Goal: Transaction & Acquisition: Download file/media

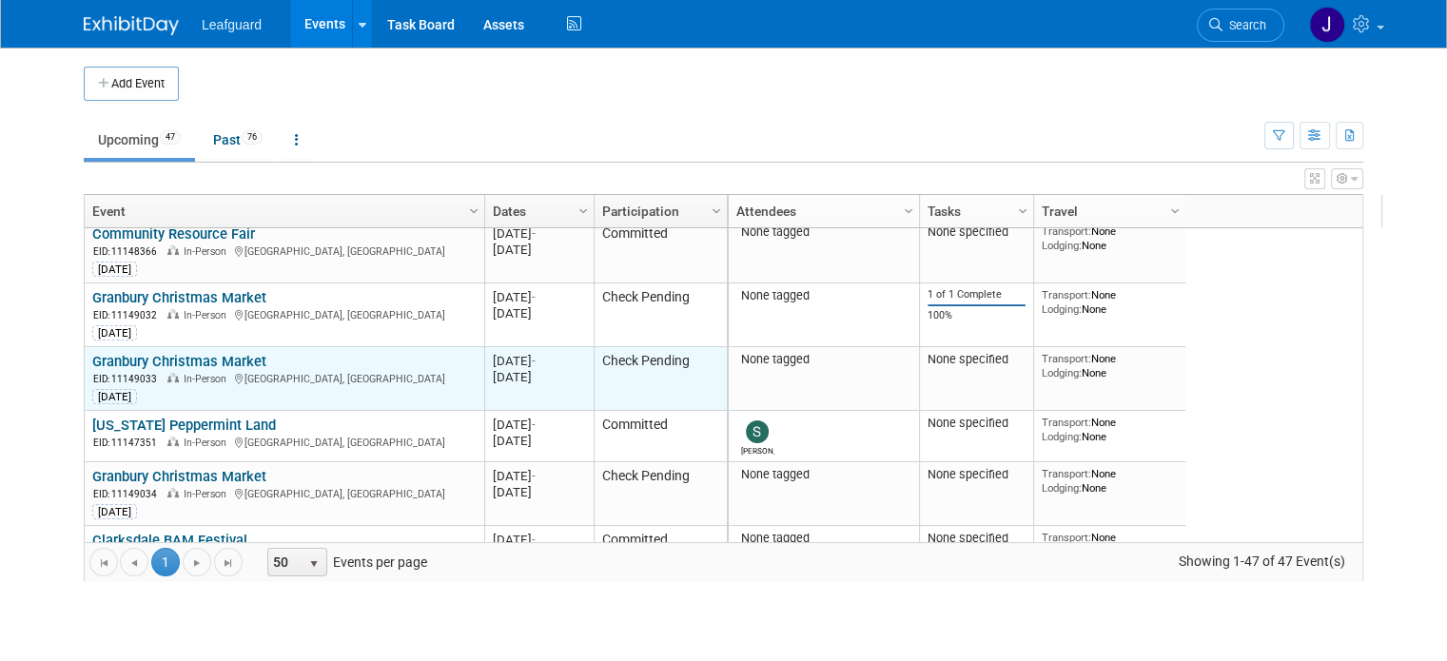
scroll to position [2216, 0]
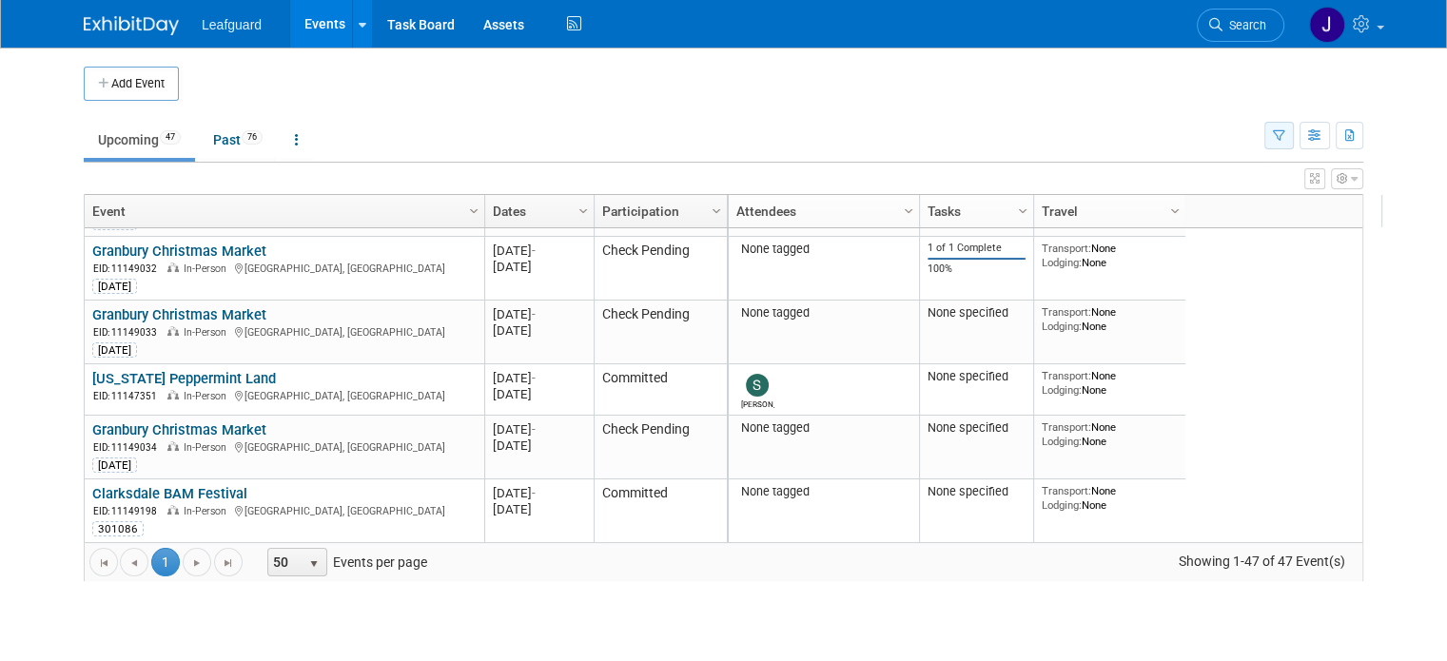
click at [1294, 129] on button "button" at bounding box center [1279, 136] width 29 height 28
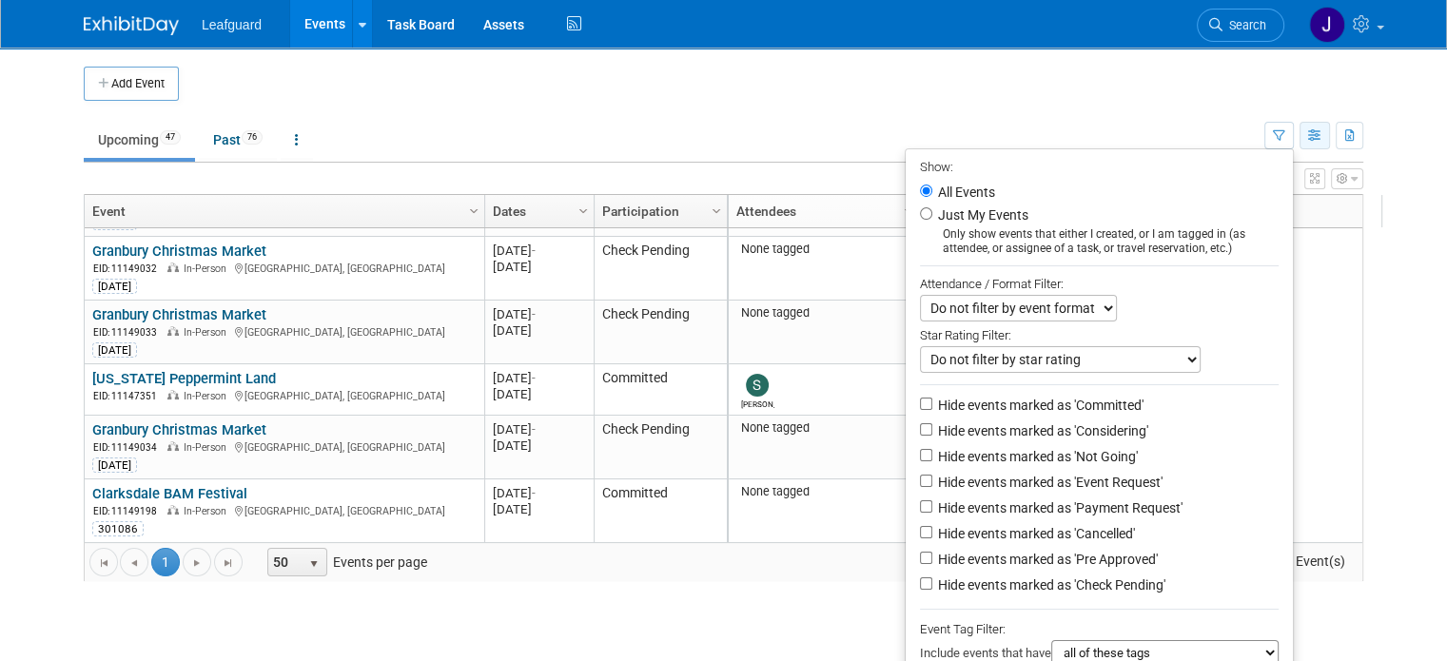
click at [1323, 136] on icon "button" at bounding box center [1315, 136] width 14 height 12
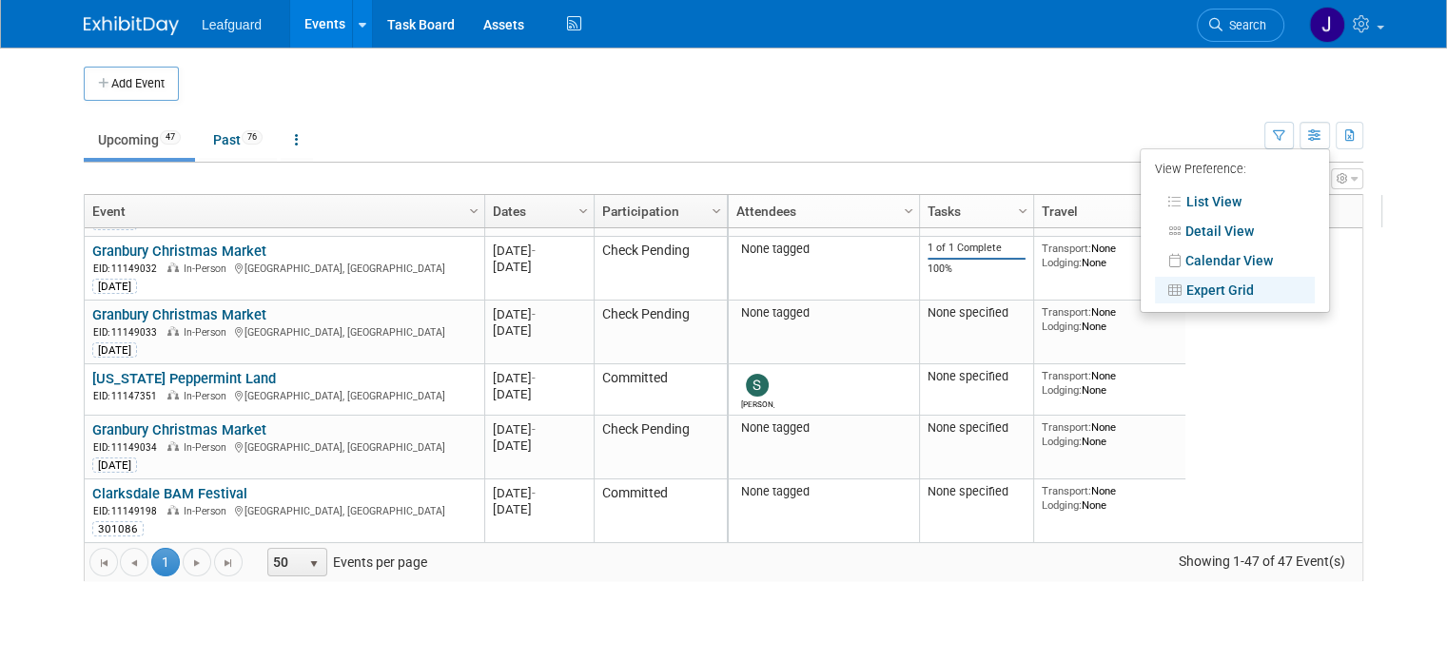
click at [288, 212] on link "Event" at bounding box center [282, 211] width 380 height 32
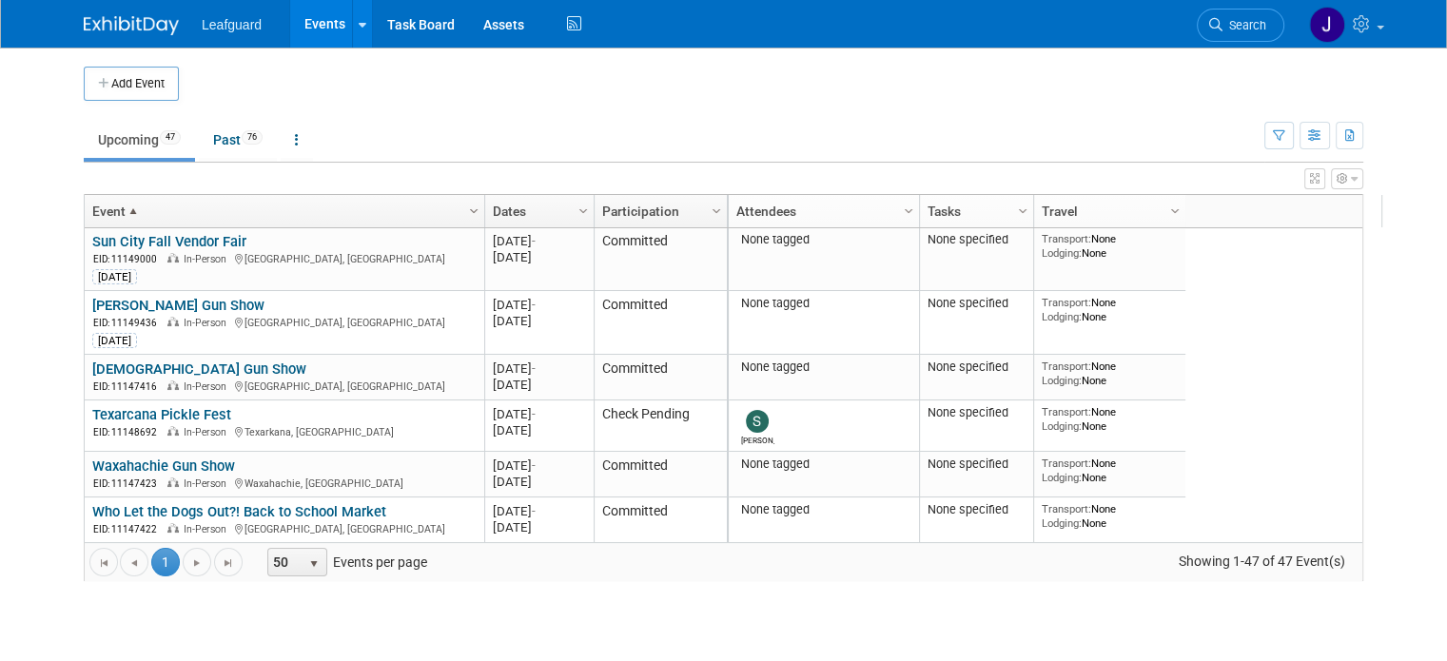
click at [466, 206] on span "Column Settings" at bounding box center [473, 211] width 15 height 15
click at [1286, 130] on icon "button" at bounding box center [1279, 136] width 12 height 12
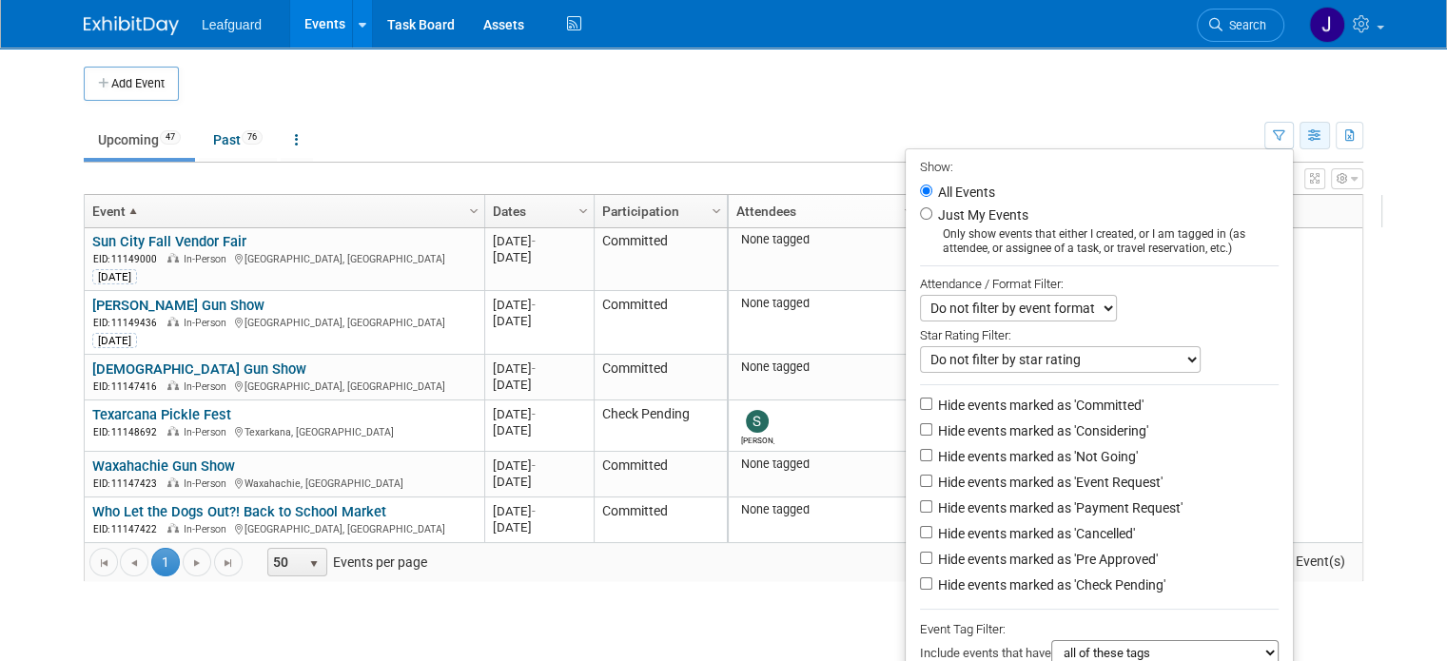
click at [1323, 131] on button "button" at bounding box center [1315, 136] width 30 height 28
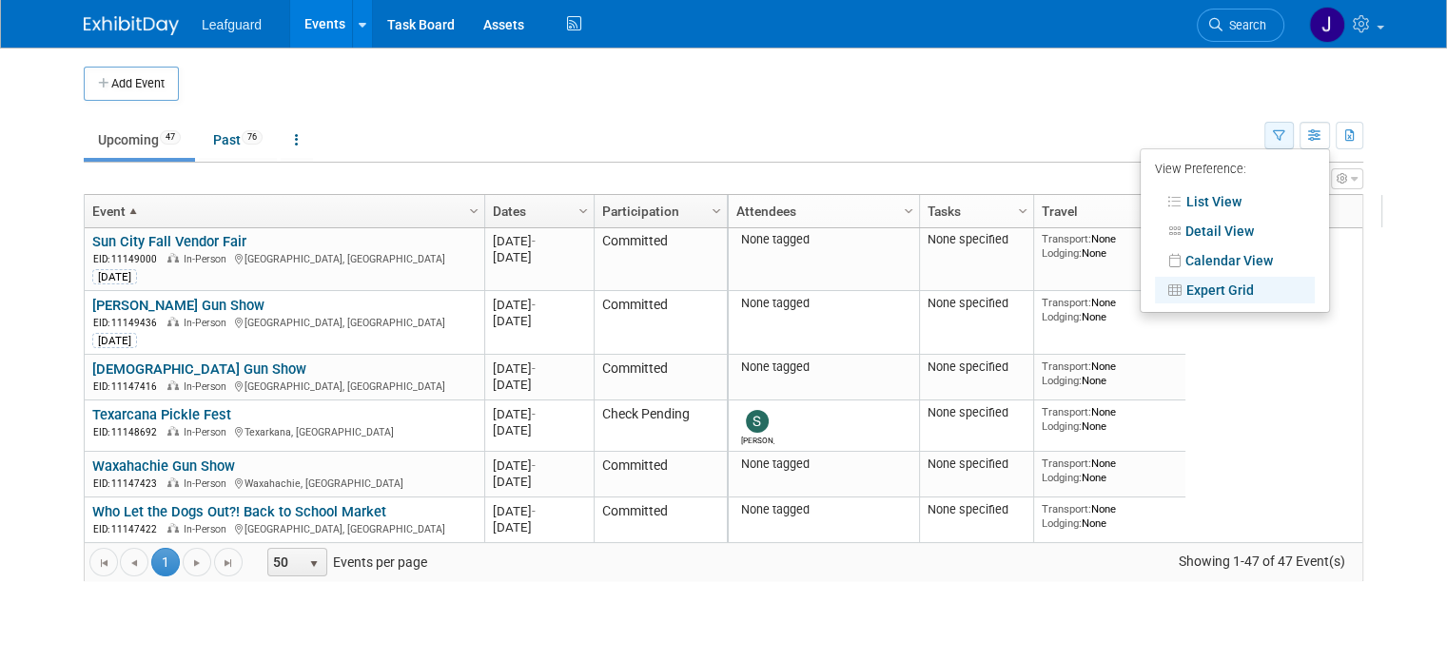
click at [1286, 136] on icon "button" at bounding box center [1279, 136] width 12 height 12
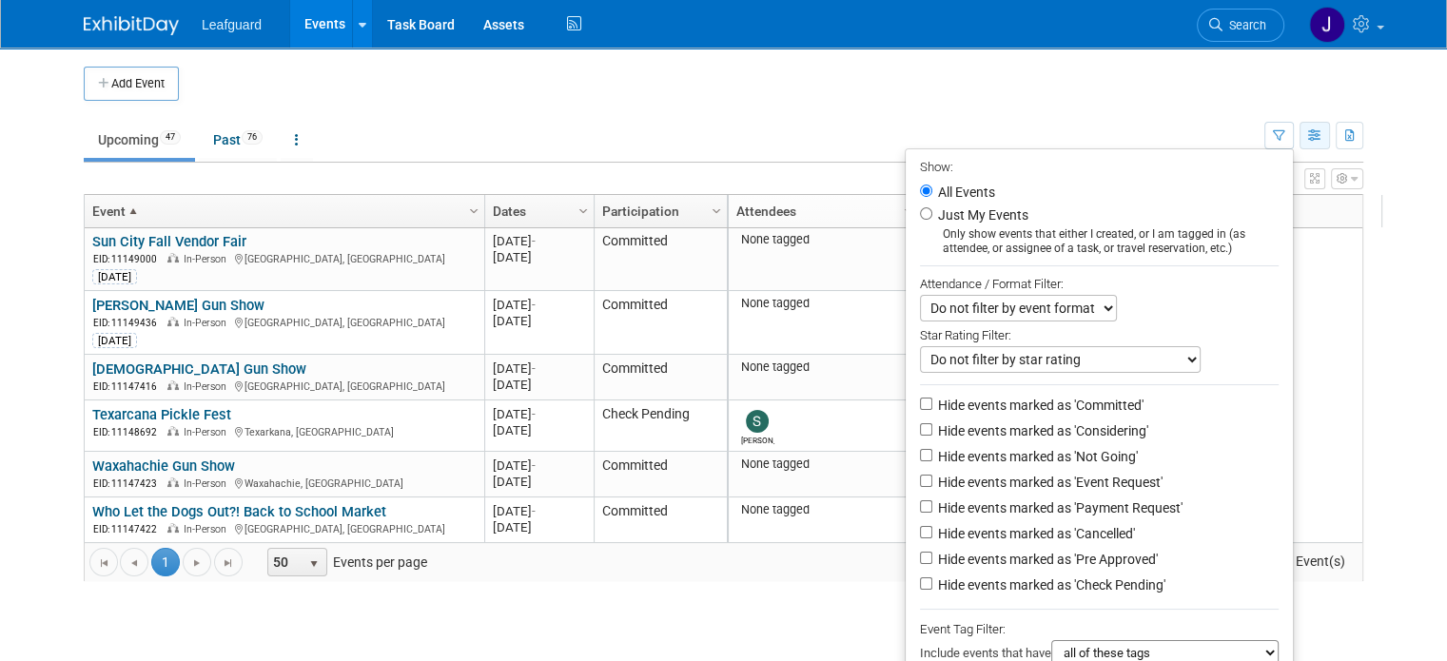
click at [1325, 135] on button "button" at bounding box center [1315, 136] width 30 height 28
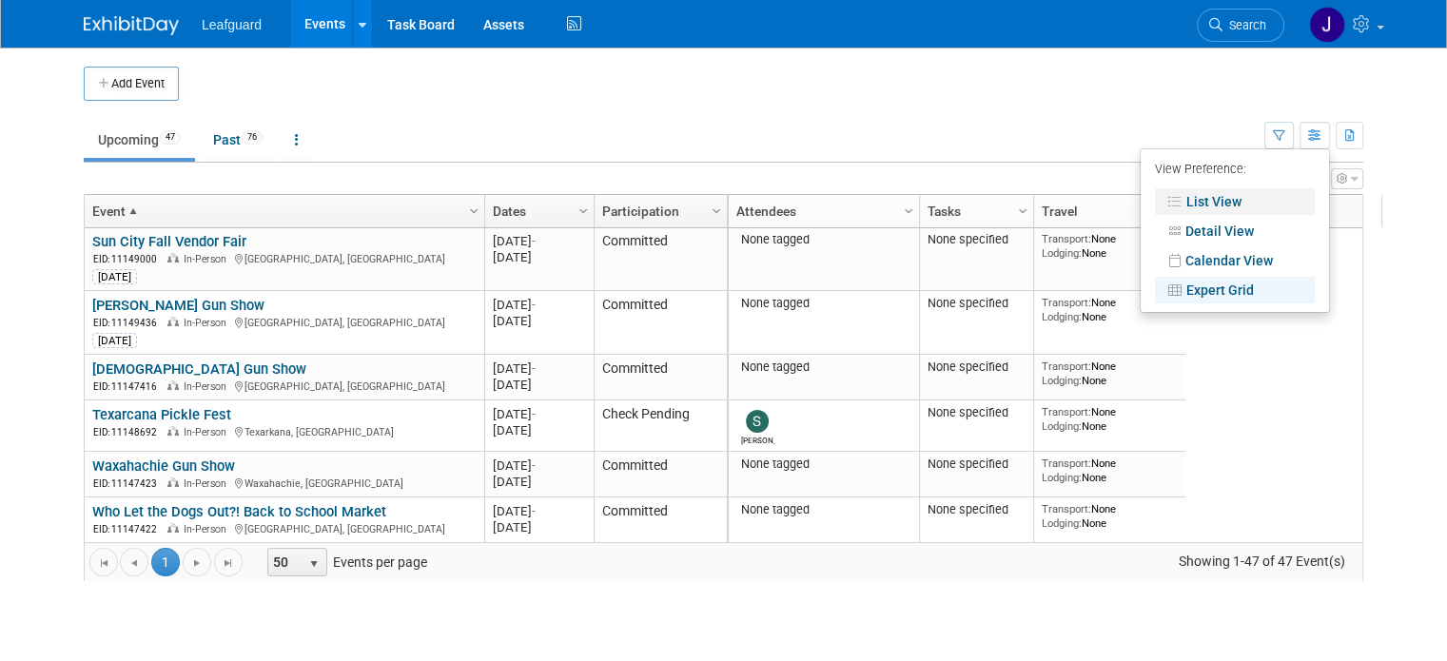
click at [1241, 194] on link "List View" at bounding box center [1235, 201] width 160 height 27
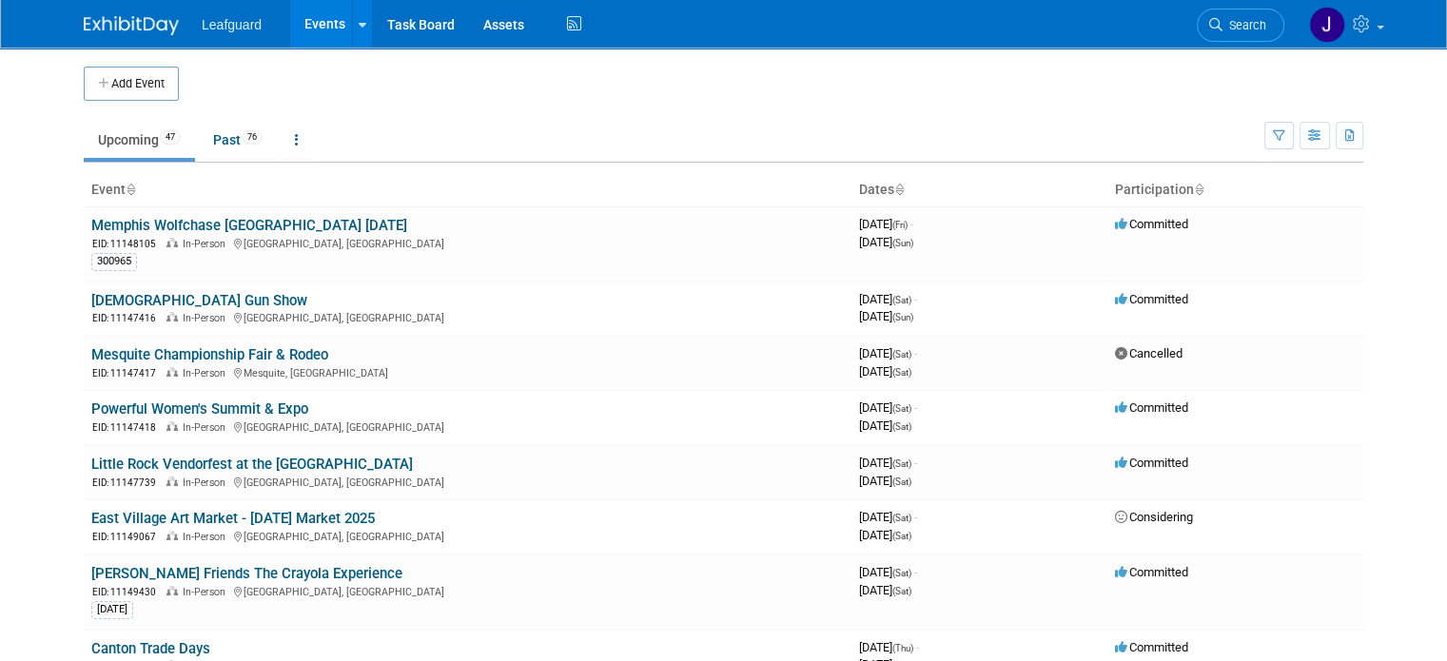
click at [543, 121] on ul "Upcoming 47 Past 76 All Events 123 Past and Upcoming Grouped Annually Events gr…" at bounding box center [674, 141] width 1181 height 43
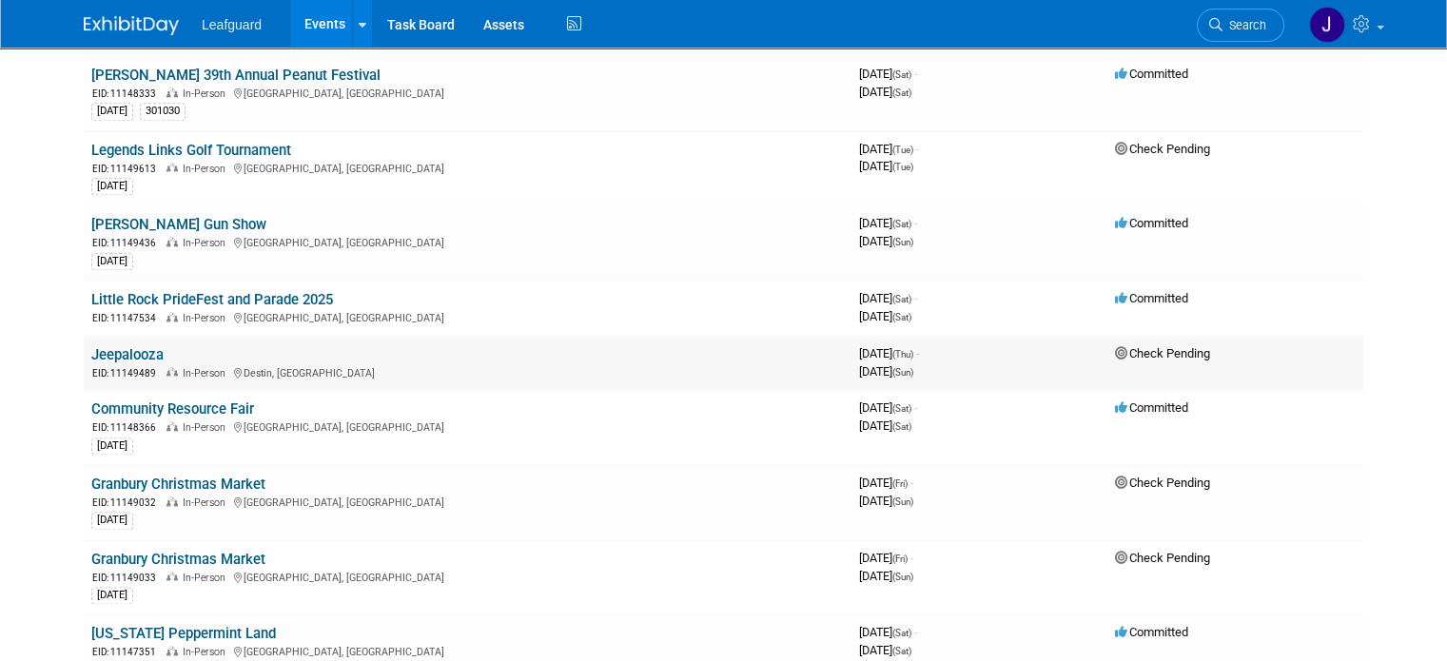
click at [103, 346] on link "Jeepalooza" at bounding box center [127, 354] width 72 height 17
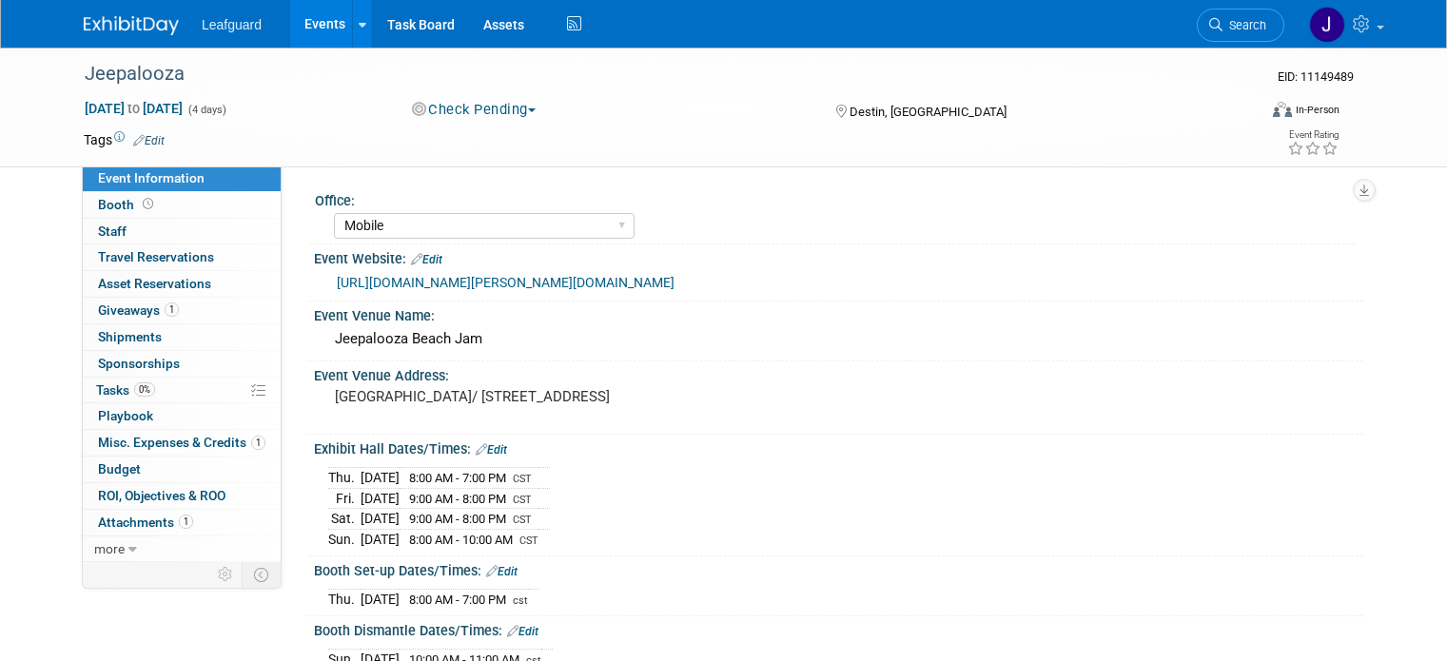
select select "Mobile"
select select "Yes"
select select "Check"
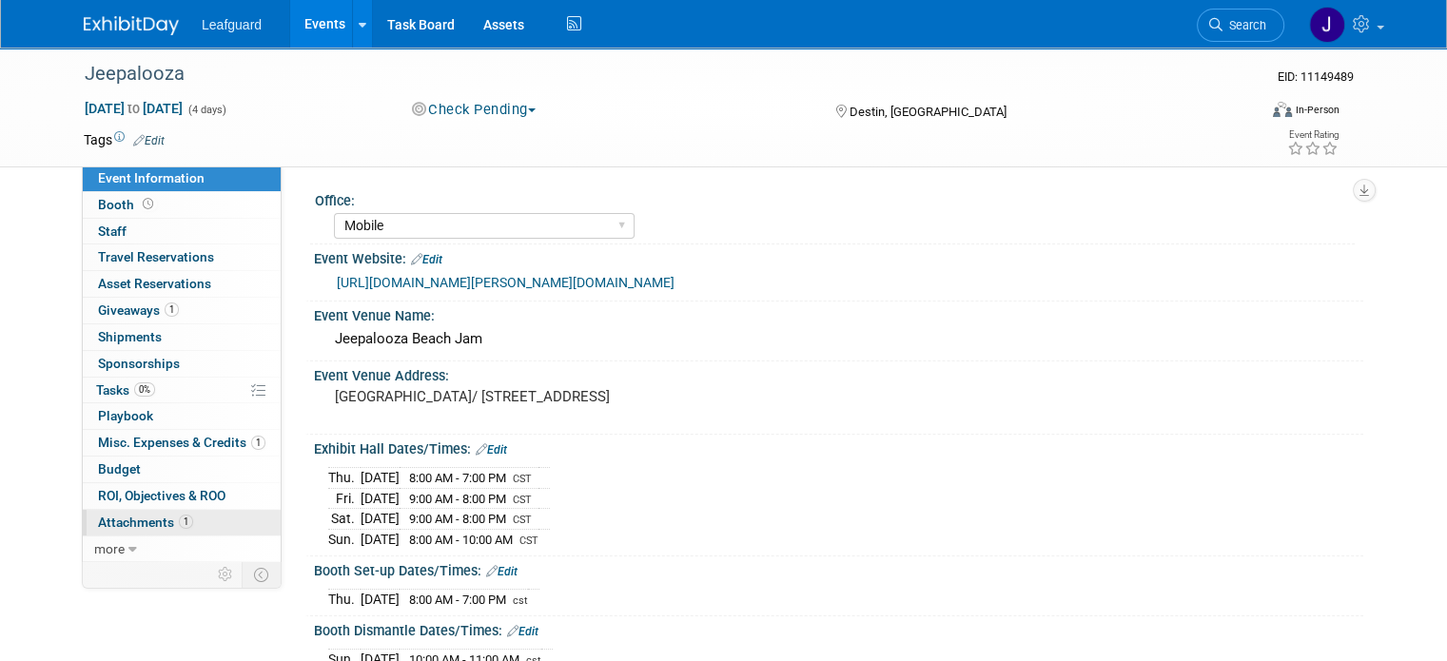
click at [121, 521] on span "Attachments 1" at bounding box center [145, 522] width 95 height 15
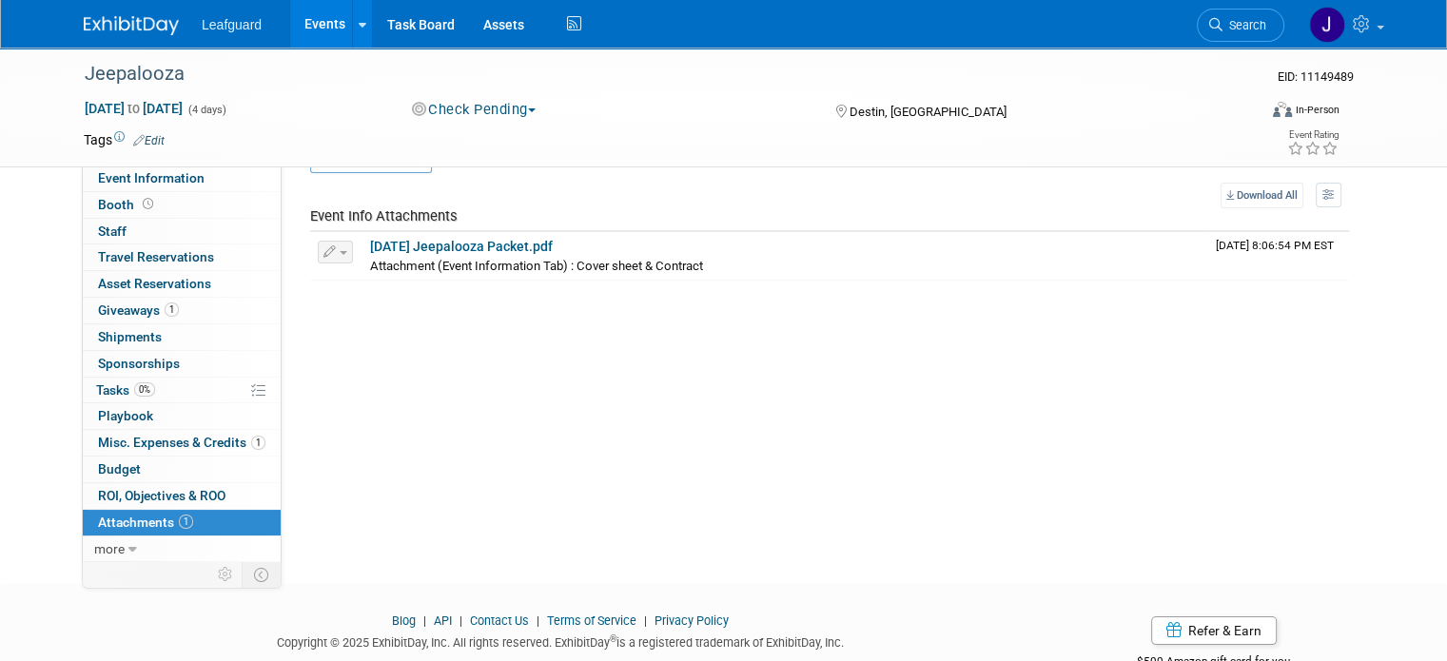
scroll to position [104, 0]
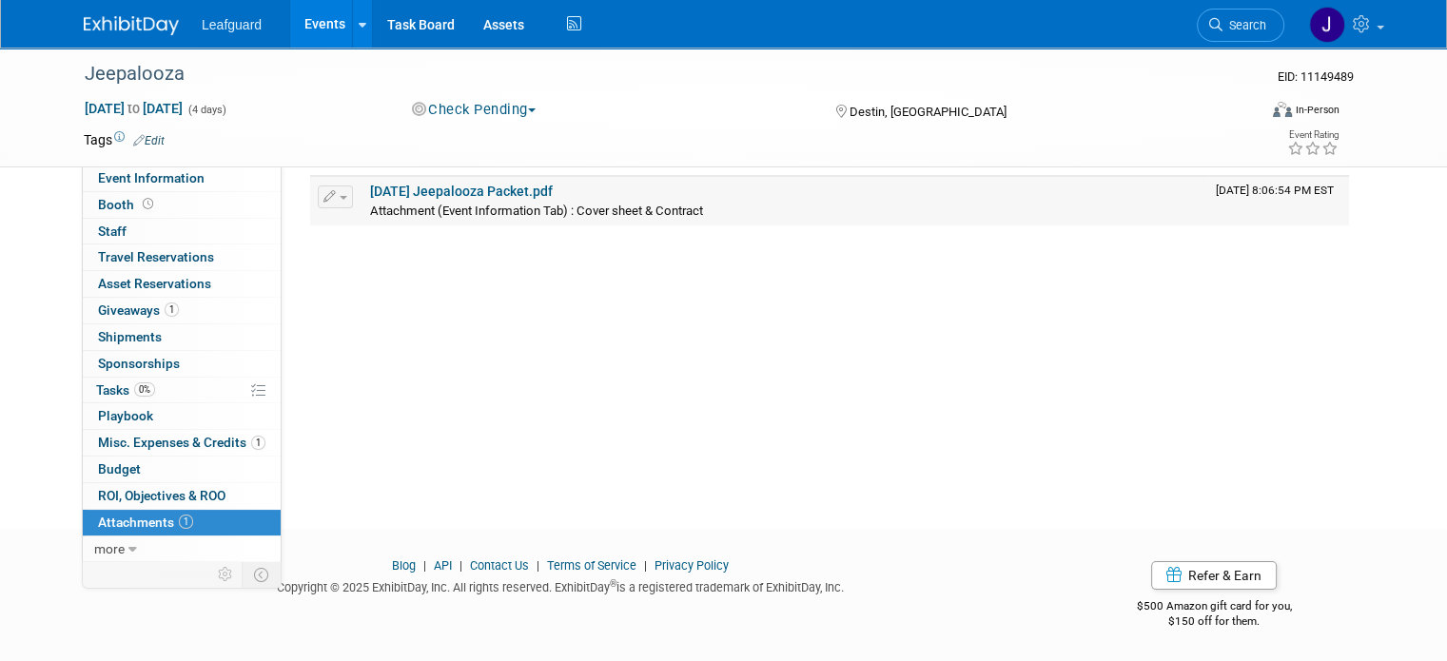
click at [487, 189] on link "10-24-25 Jeepalooza Packet.pdf" at bounding box center [461, 191] width 183 height 15
